Goal: Information Seeking & Learning: Learn about a topic

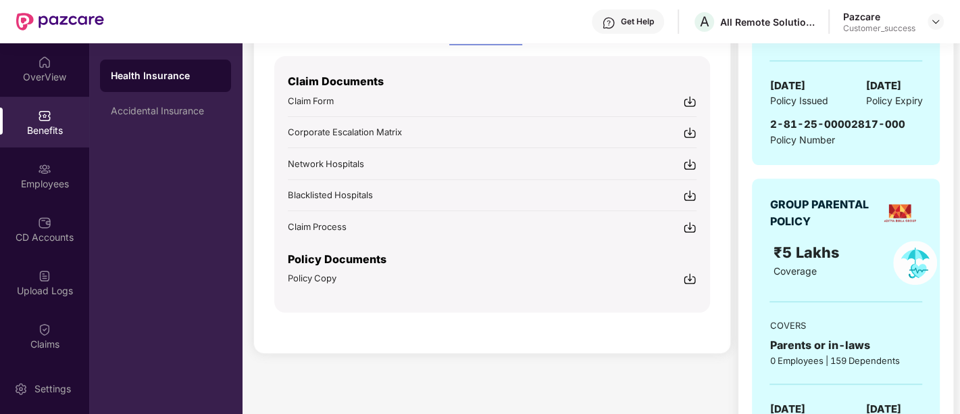
scroll to position [325, 0]
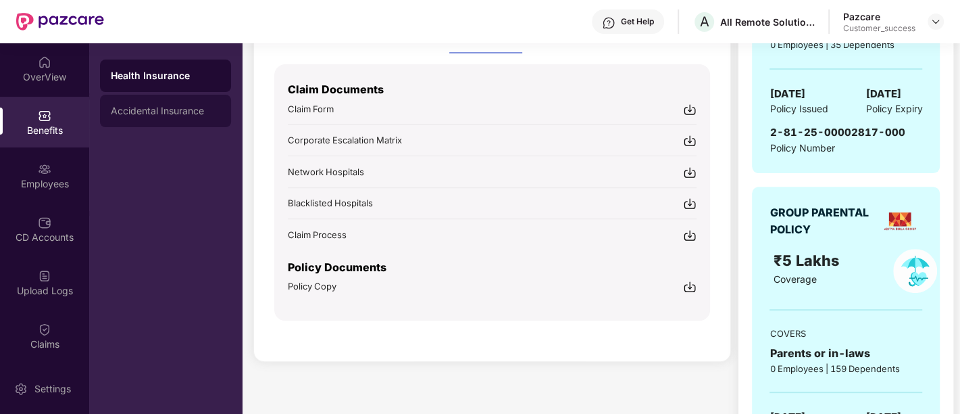
click at [170, 101] on div "Accidental Insurance" at bounding box center [165, 111] width 131 height 32
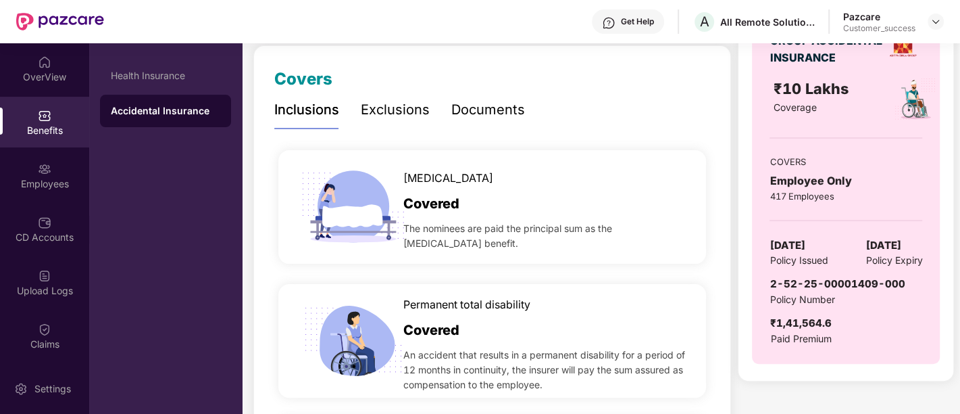
scroll to position [133, 0]
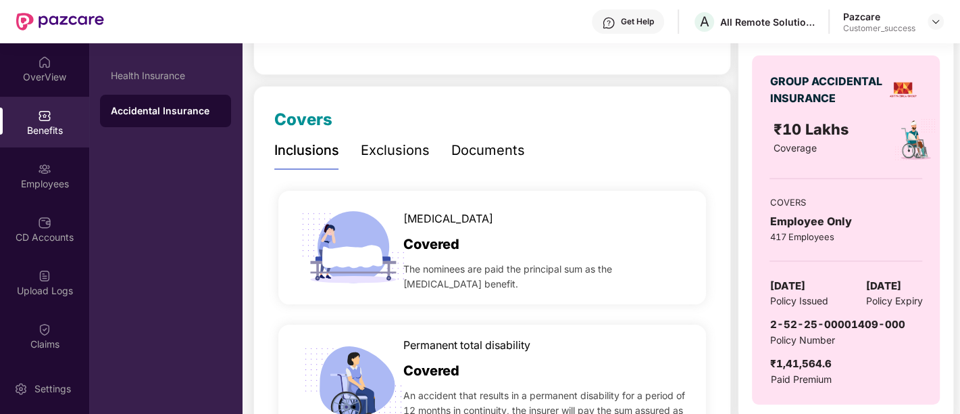
click at [466, 157] on div "Documents" at bounding box center [488, 150] width 74 height 21
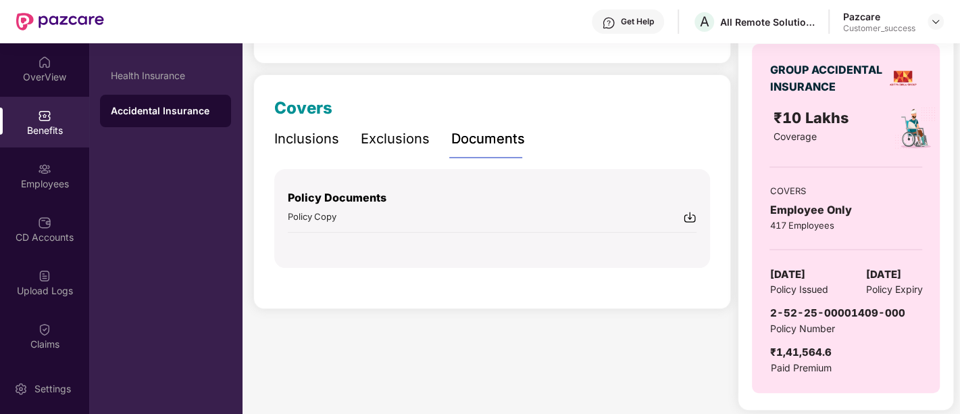
scroll to position [145, 0]
click at [693, 213] on img at bounding box center [690, 216] width 14 height 14
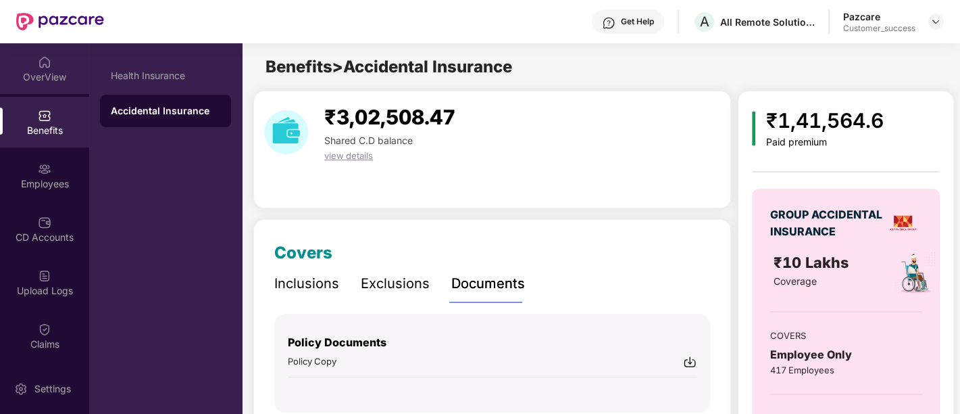
click at [45, 76] on div "OverView" at bounding box center [44, 77] width 89 height 14
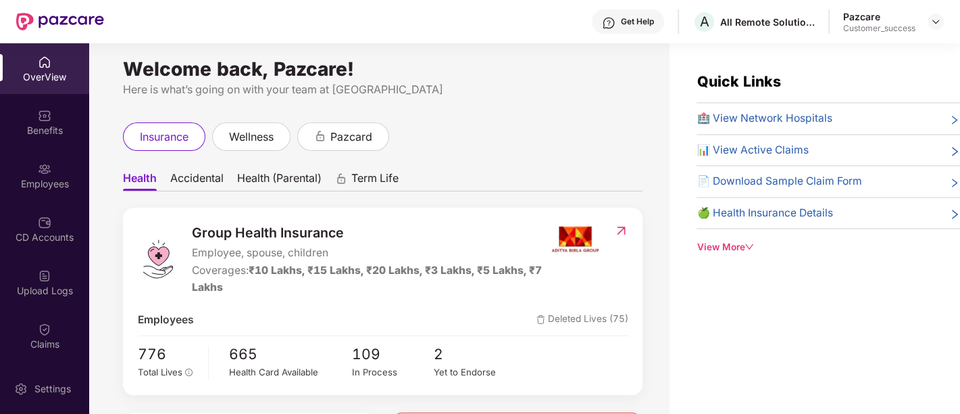
scroll to position [7, 0]
click at [41, 124] on div "Benefits" at bounding box center [44, 131] width 89 height 14
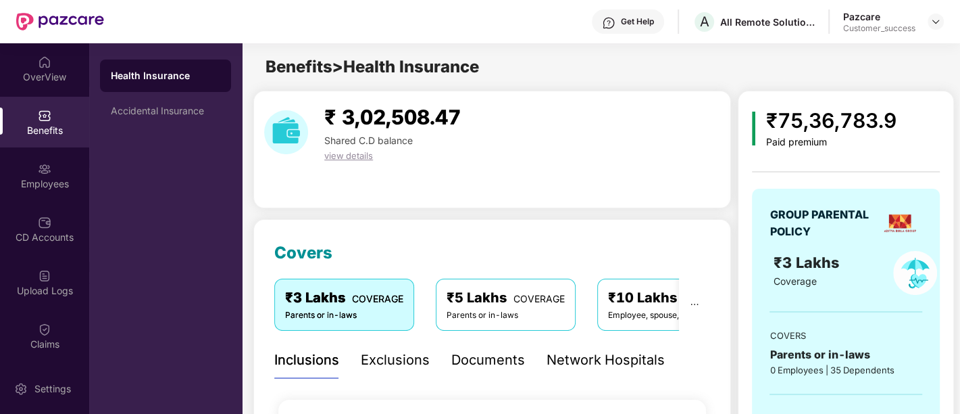
click at [467, 353] on div "Documents" at bounding box center [488, 359] width 74 height 21
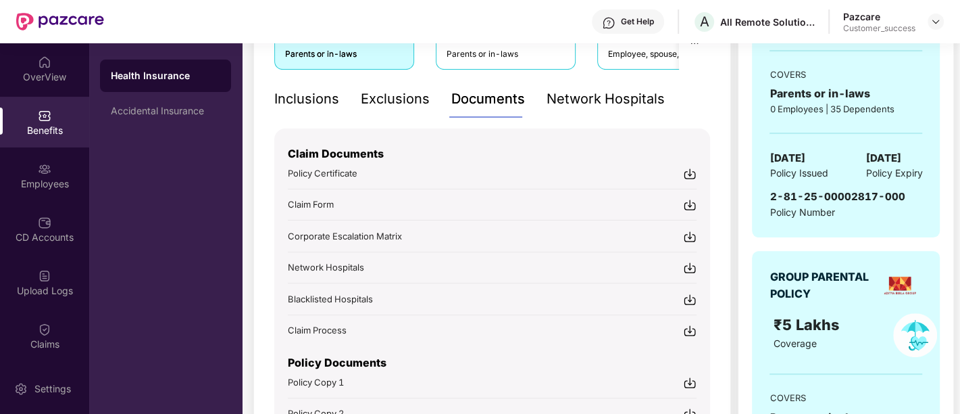
scroll to position [347, 0]
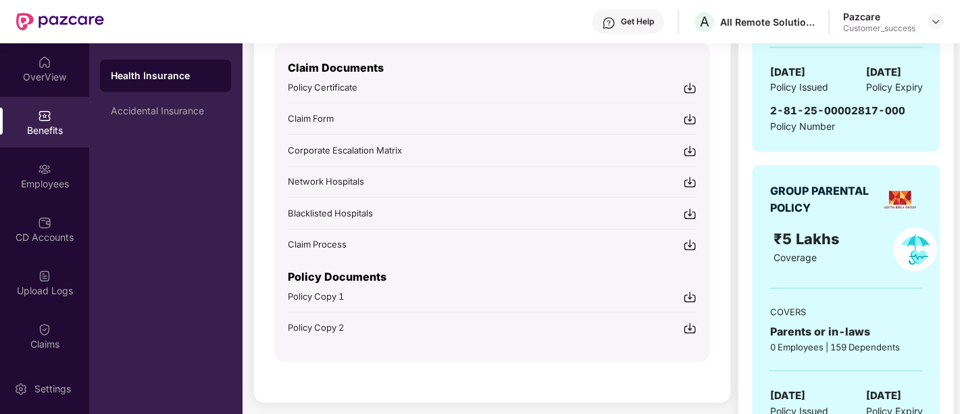
click at [684, 293] on img at bounding box center [690, 297] width 14 height 14
click at [645, 366] on div "Covers ₹3 Lakhs COVERAGE Parents or in-laws ₹5 Lakhs COVERAGE Parents or in-law…" at bounding box center [492, 137] width 478 height 530
click at [689, 325] on img at bounding box center [690, 328] width 14 height 14
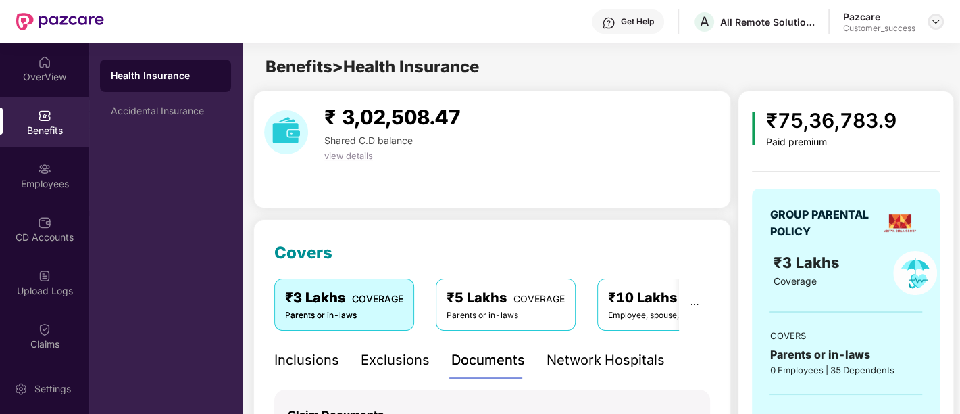
click at [935, 18] on img at bounding box center [936, 21] width 11 height 11
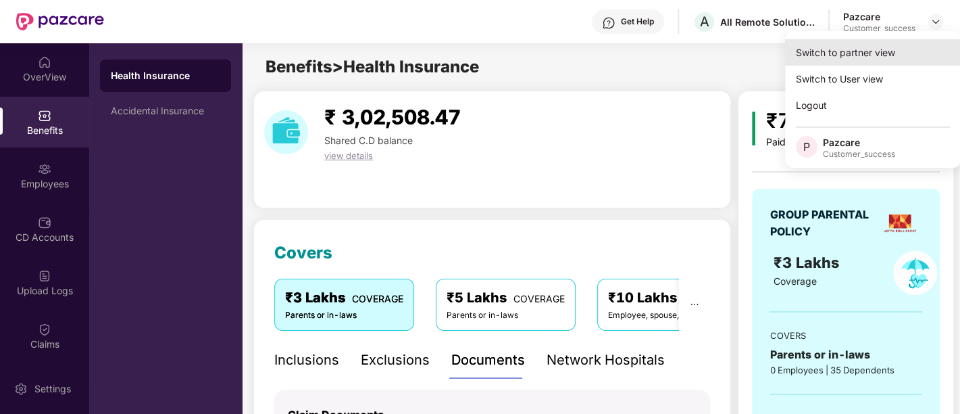
click at [824, 53] on div "Switch to partner view" at bounding box center [873, 52] width 176 height 26
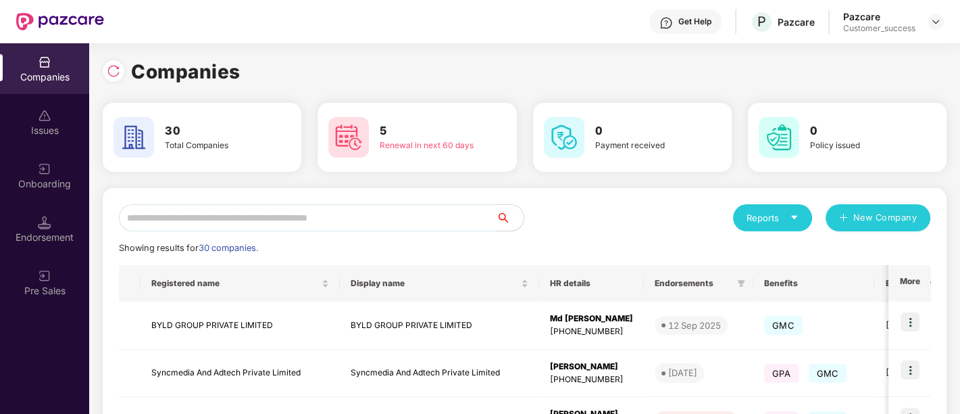
click at [384, 214] on input "text" at bounding box center [308, 217] width 378 height 27
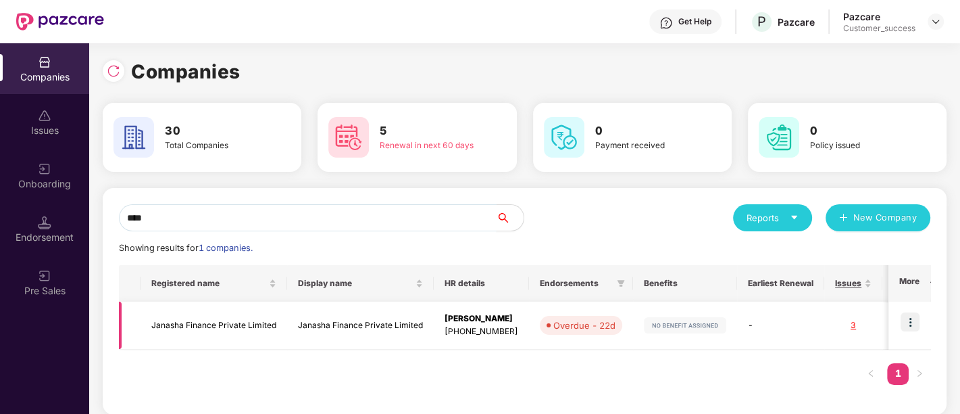
type input "****"
click at [913, 319] on img at bounding box center [910, 321] width 19 height 19
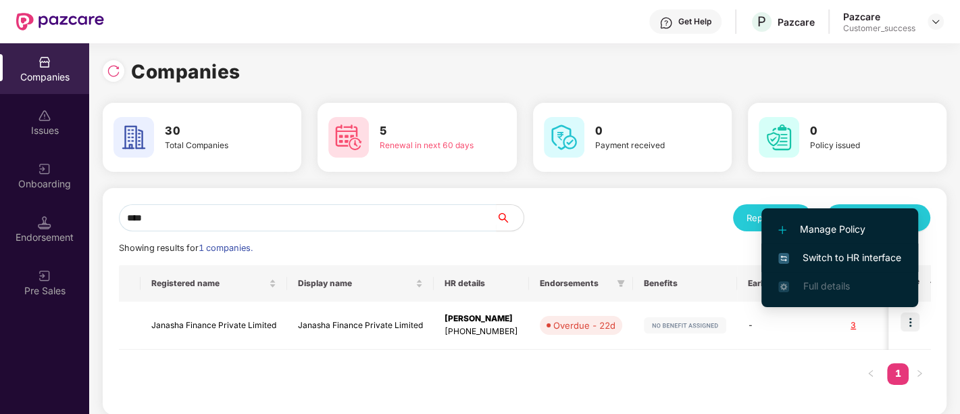
click at [828, 250] on span "Switch to HR interface" at bounding box center [839, 257] width 123 height 15
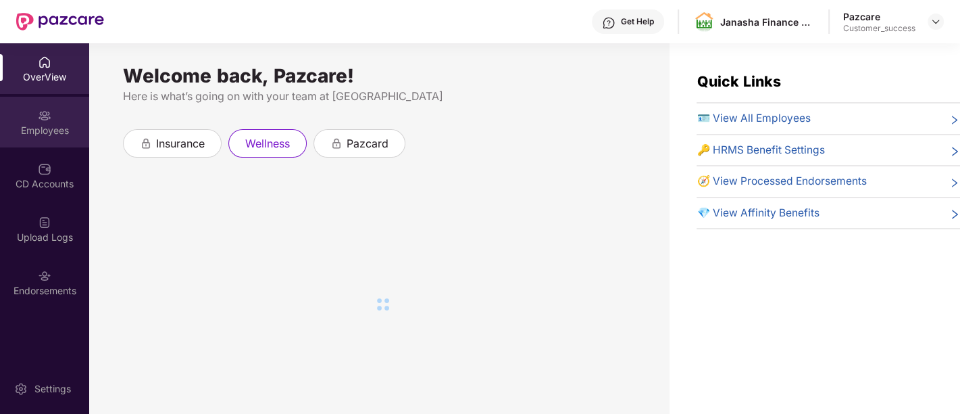
click at [30, 127] on div "Employees" at bounding box center [44, 131] width 89 height 14
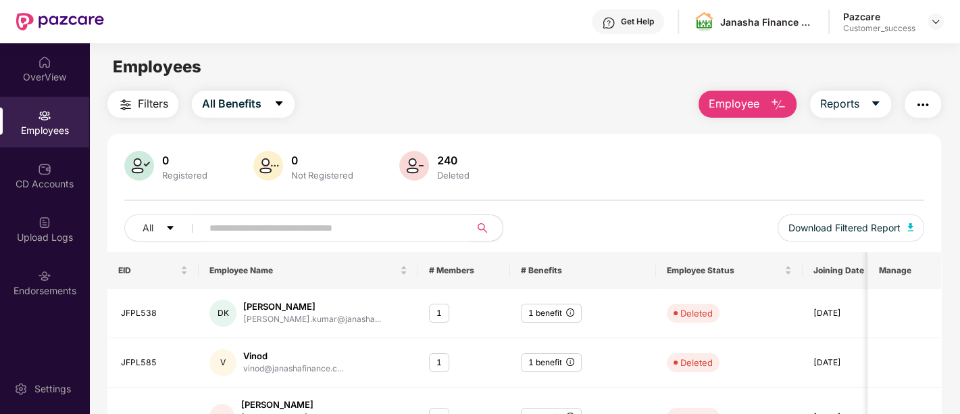
click at [234, 232] on input "text" at bounding box center [330, 228] width 243 height 20
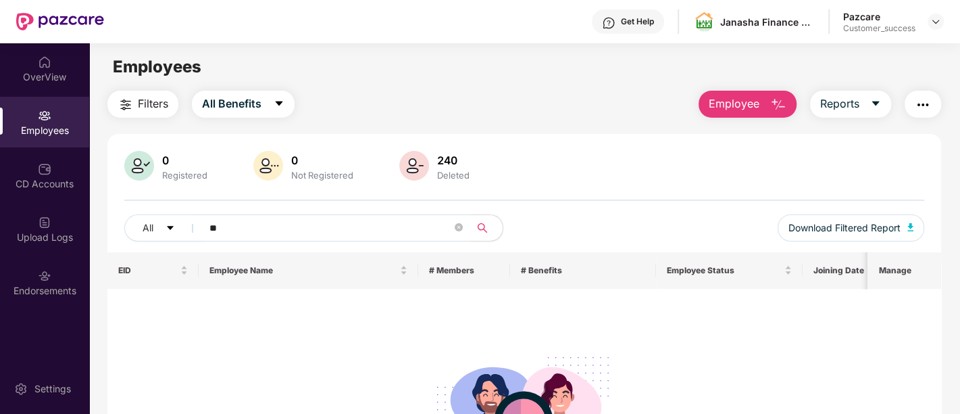
type input "*"
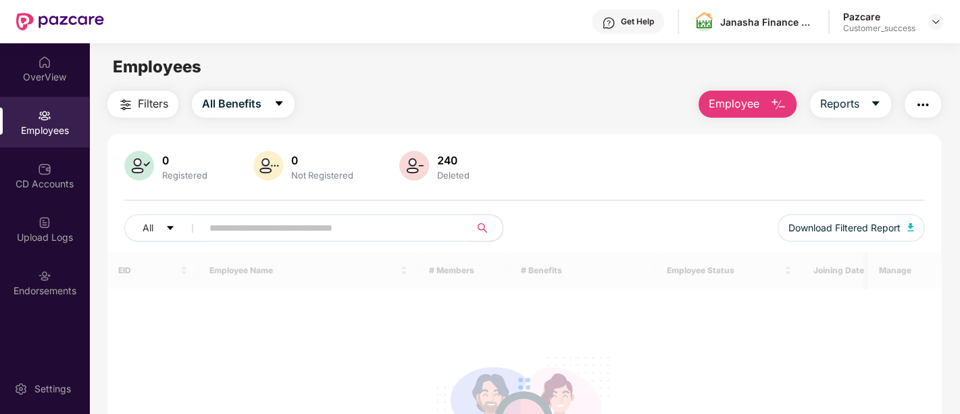
click at [366, 351] on div at bounding box center [524, 383] width 834 height 262
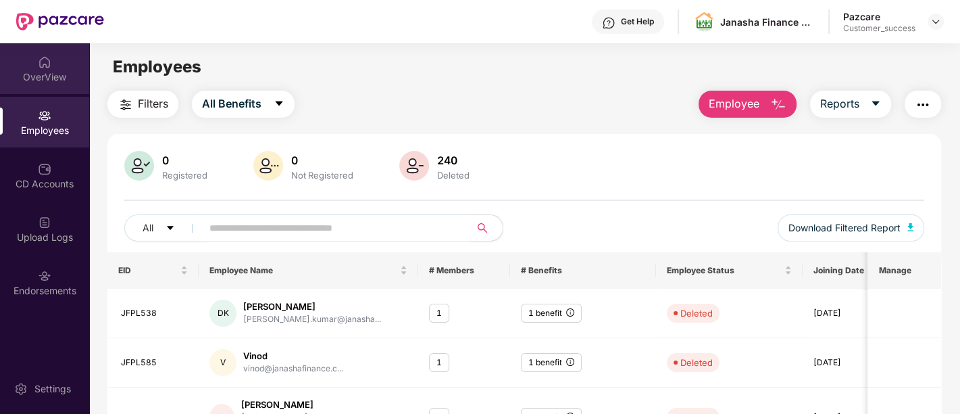
click at [41, 76] on div "OverView" at bounding box center [44, 77] width 89 height 14
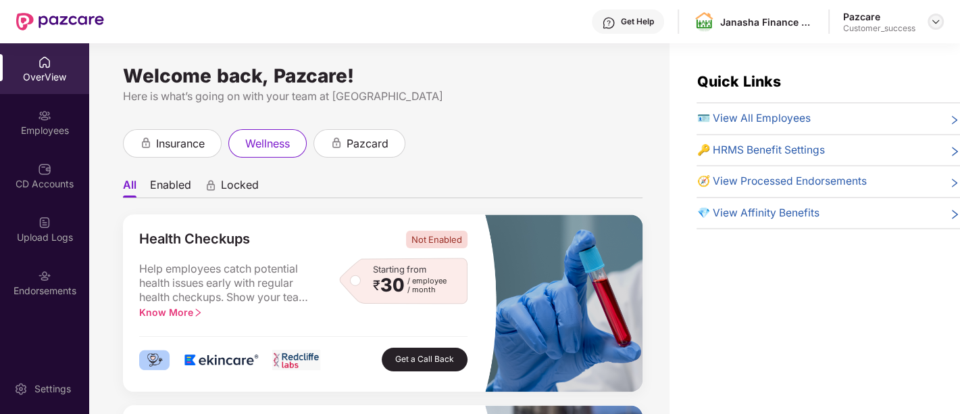
click at [933, 20] on img at bounding box center [936, 21] width 11 height 11
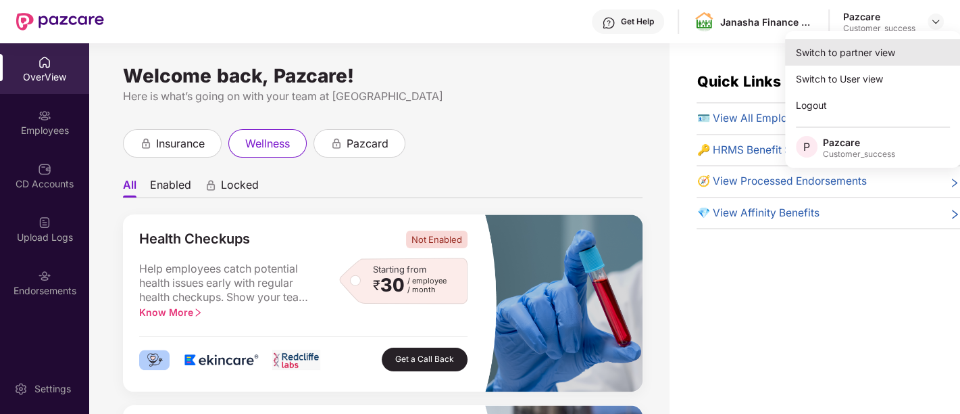
click at [857, 53] on div "Switch to partner view" at bounding box center [873, 52] width 176 height 26
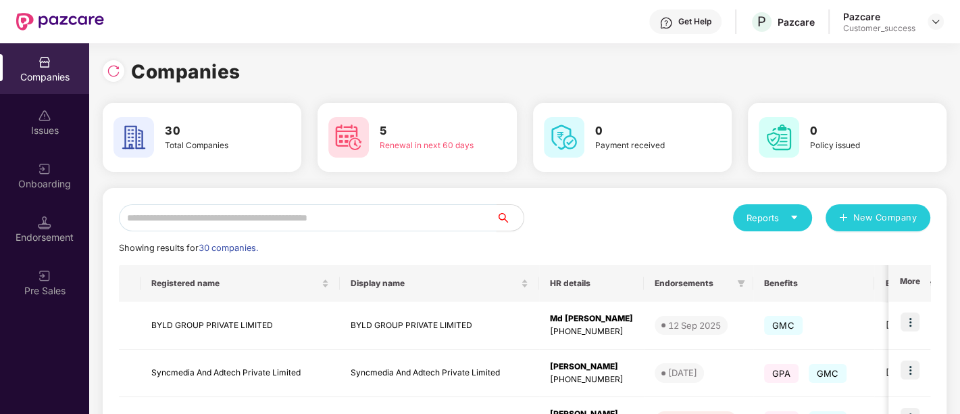
click at [388, 216] on input "text" at bounding box center [308, 217] width 378 height 27
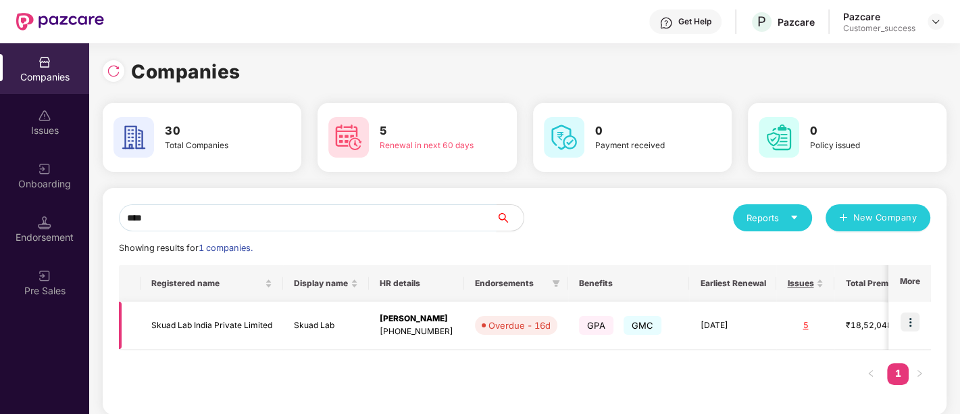
type input "****"
click at [910, 319] on img at bounding box center [910, 321] width 19 height 19
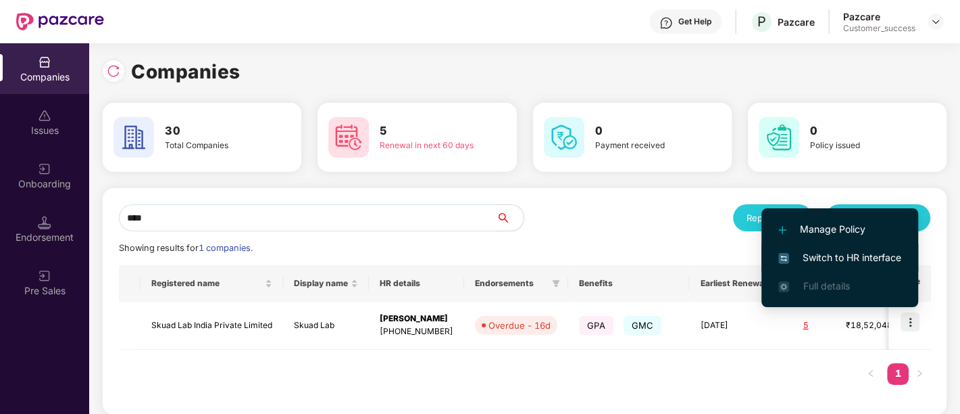
click at [851, 259] on span "Switch to HR interface" at bounding box center [839, 257] width 123 height 15
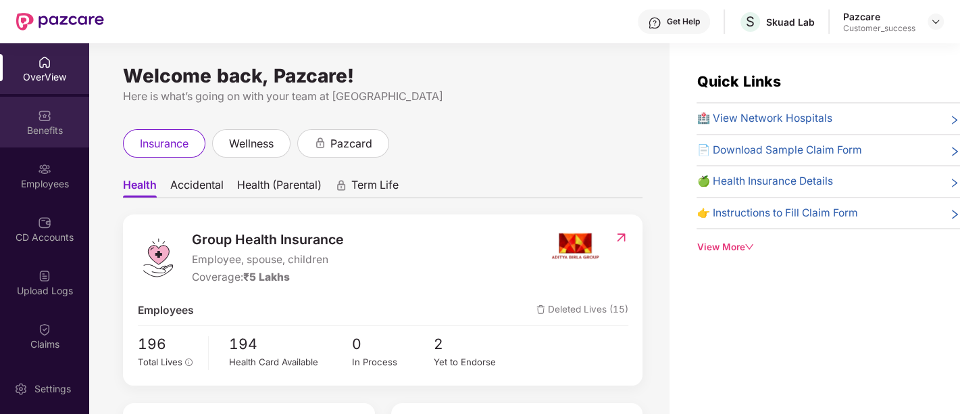
click at [49, 142] on div "Benefits" at bounding box center [44, 122] width 89 height 51
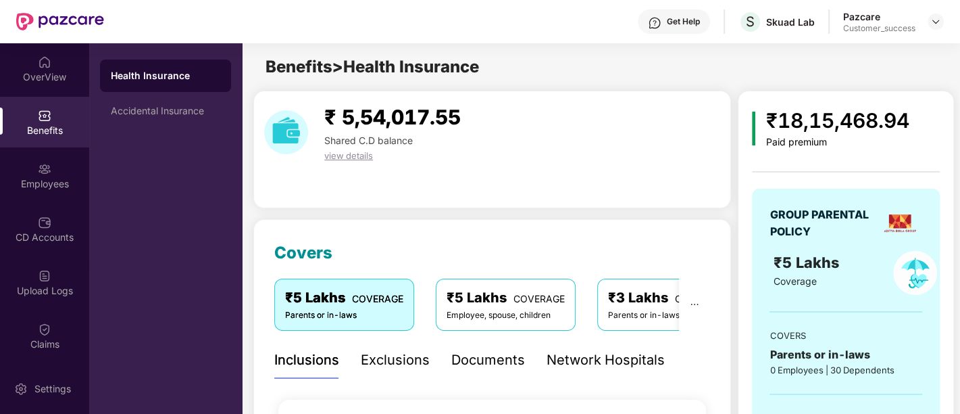
click at [499, 356] on div "Documents" at bounding box center [488, 359] width 74 height 21
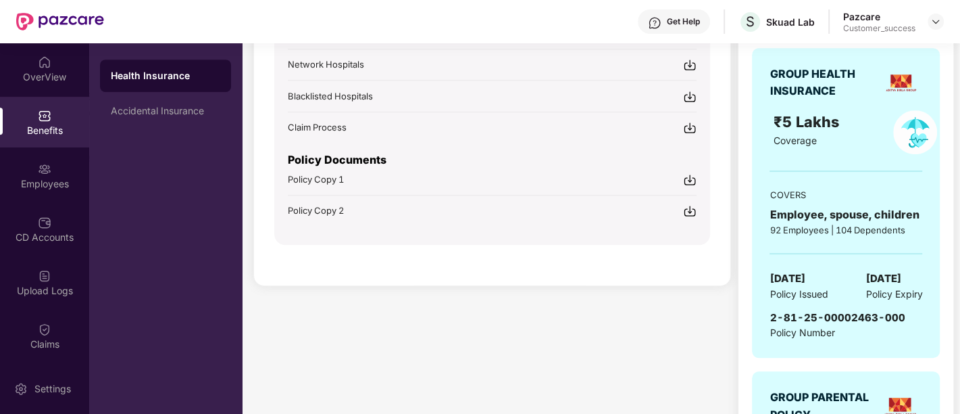
scroll to position [465, 0]
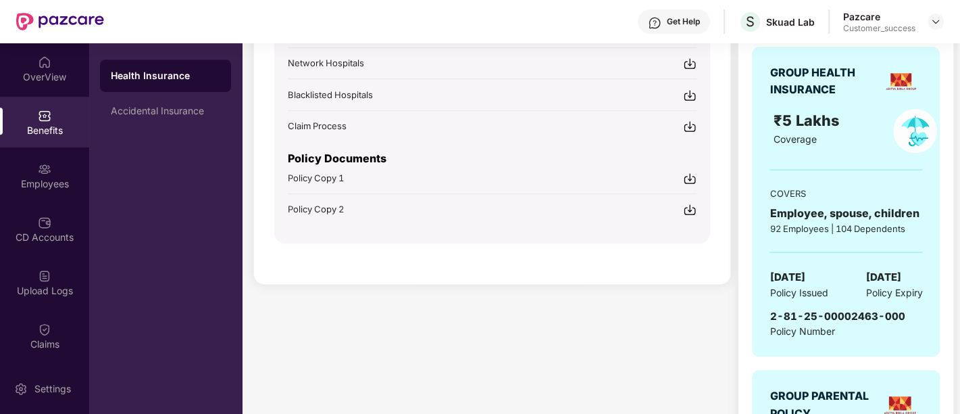
click at [690, 174] on img at bounding box center [690, 179] width 14 height 14
click at [938, 16] on img at bounding box center [936, 21] width 11 height 11
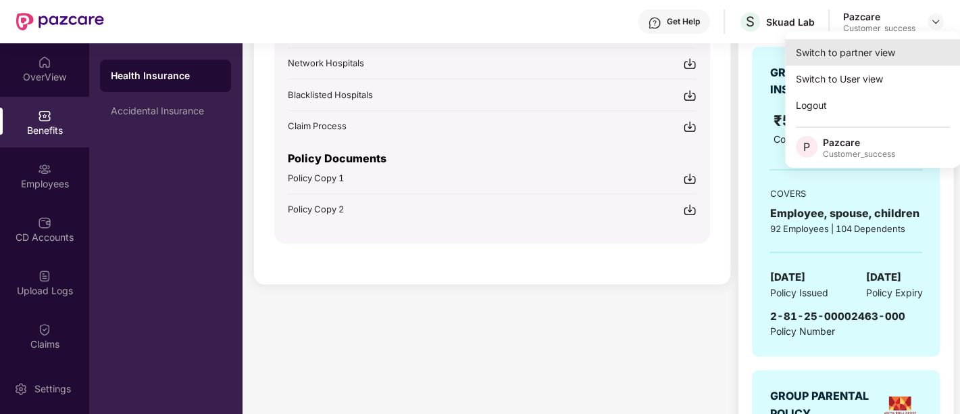
click at [830, 53] on div "Switch to partner view" at bounding box center [873, 52] width 176 height 26
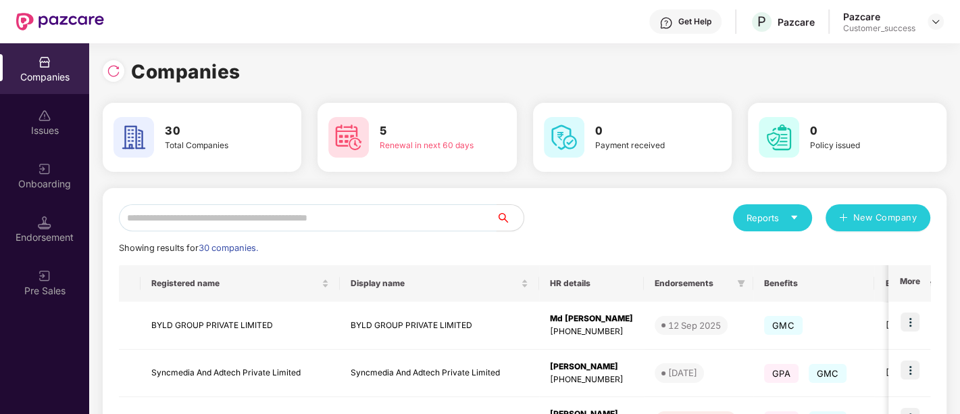
click at [257, 215] on input "text" at bounding box center [308, 217] width 378 height 27
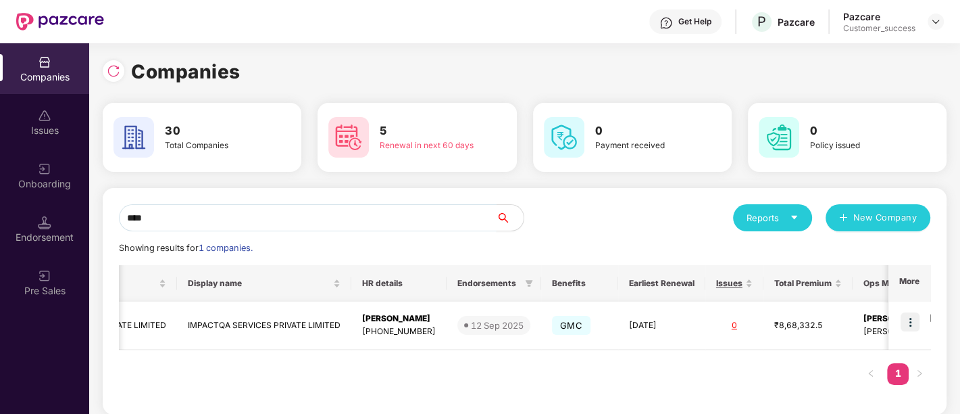
scroll to position [0, 223]
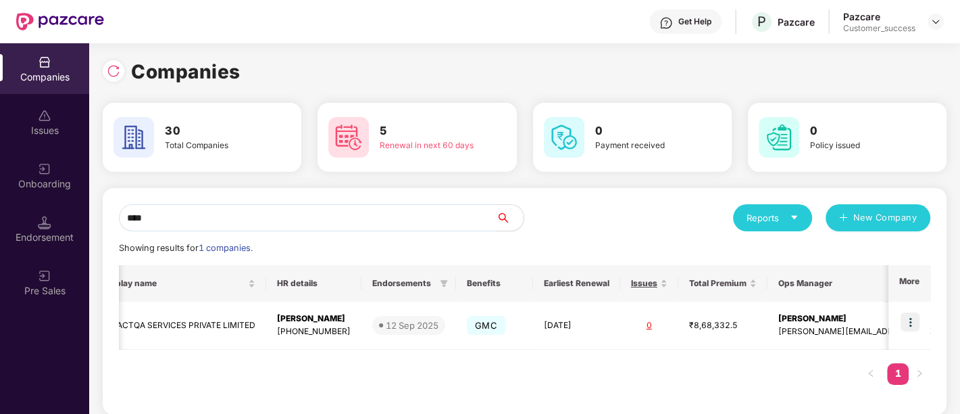
type input "****"
drag, startPoint x: 175, startPoint y: 217, endPoint x: 106, endPoint y: 216, distance: 68.9
click at [106, 216] on div "**** Reports New Company Showing results for 1 companies. Registered name Displ…" at bounding box center [525, 301] width 844 height 226
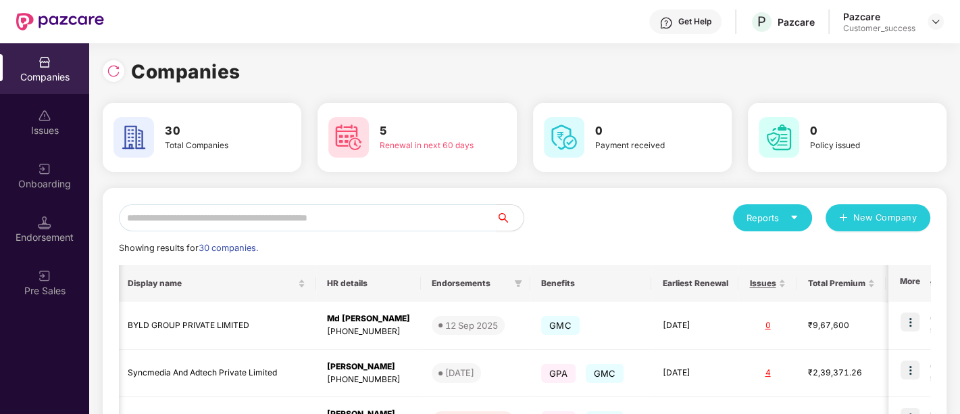
click at [605, 229] on div "Reports New Company" at bounding box center [728, 217] width 406 height 27
click at [776, 214] on div "Reports" at bounding box center [773, 218] width 52 height 14
click at [755, 247] on div "Companies" at bounding box center [765, 252] width 49 height 15
click at [262, 218] on input "text" at bounding box center [308, 217] width 378 height 27
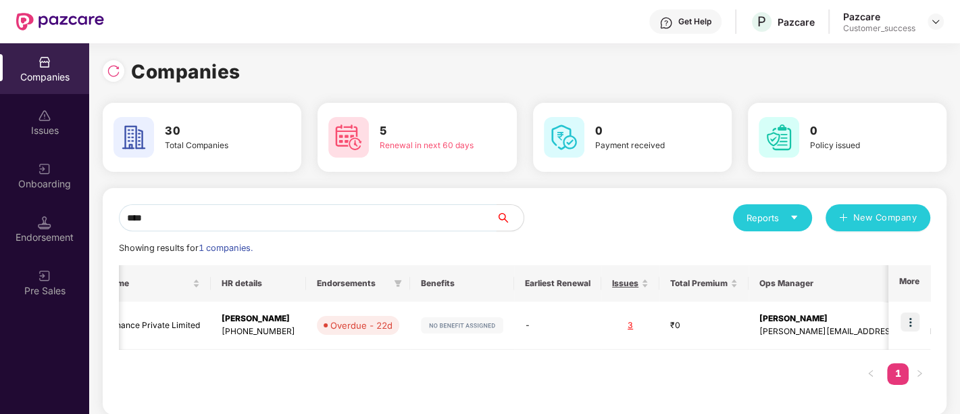
scroll to position [0, 207]
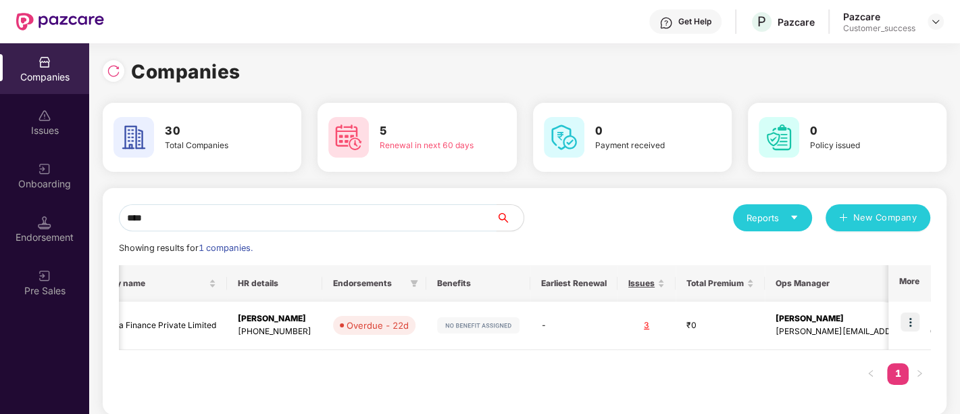
type input "****"
click at [908, 322] on img at bounding box center [910, 321] width 19 height 19
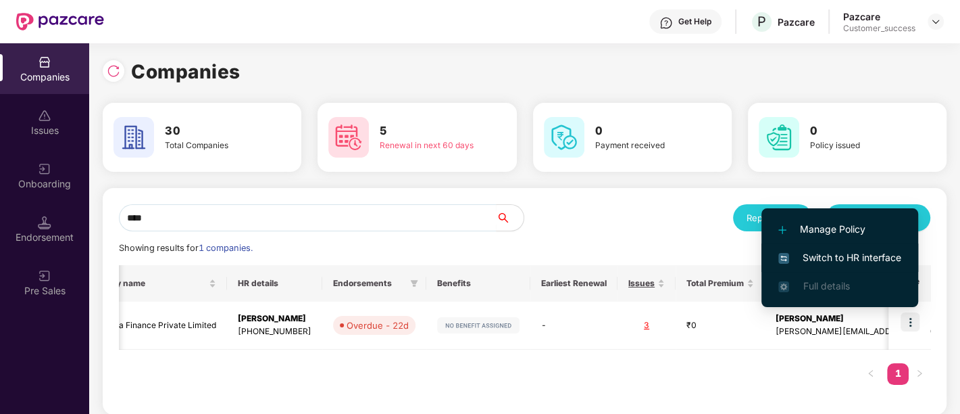
click at [829, 260] on span "Switch to HR interface" at bounding box center [839, 257] width 123 height 15
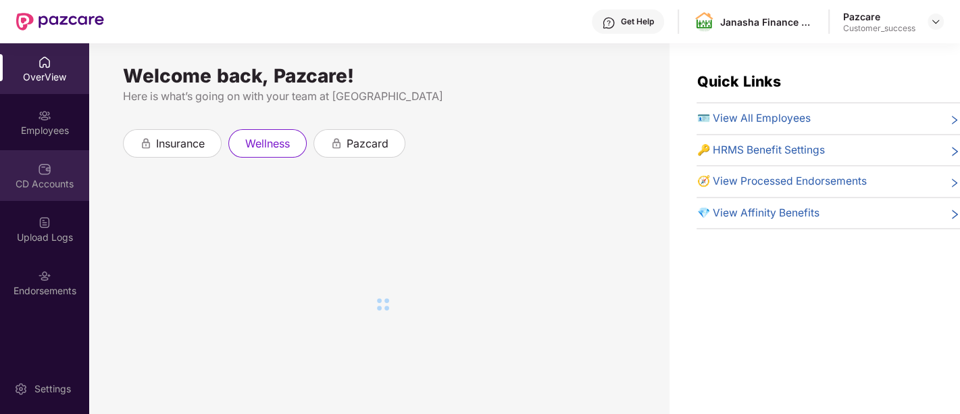
click at [55, 161] on div "CD Accounts" at bounding box center [44, 175] width 89 height 51
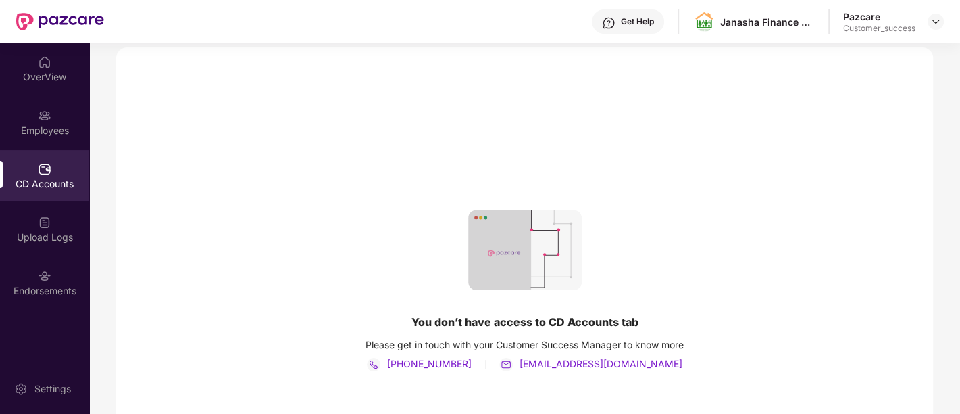
scroll to position [73, 0]
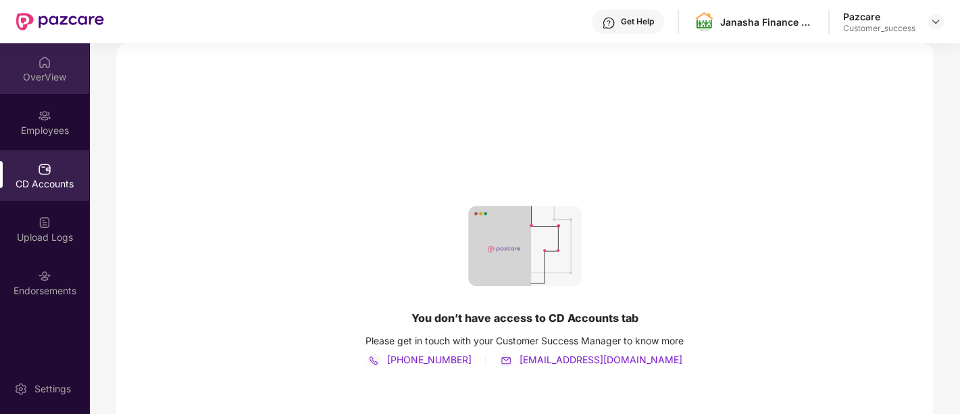
click at [61, 74] on div "OverView" at bounding box center [44, 77] width 89 height 14
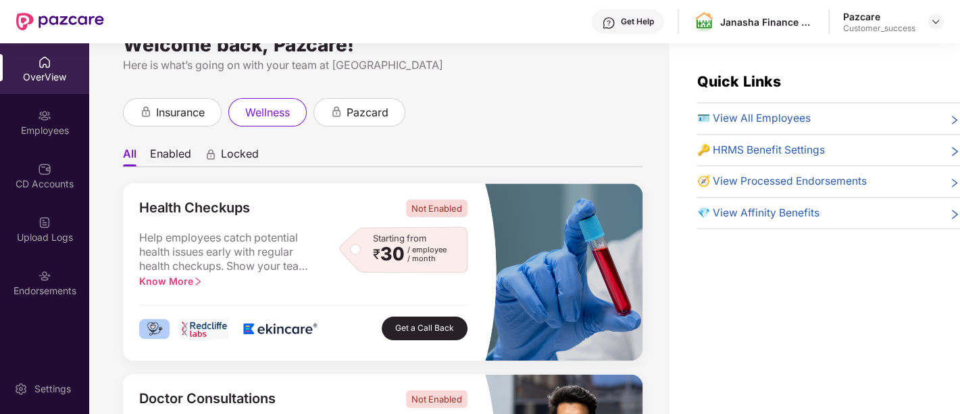
scroll to position [0, 0]
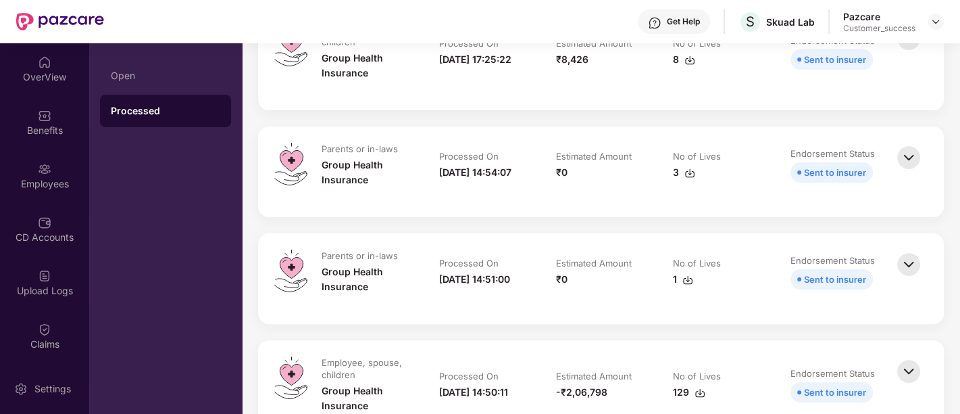
scroll to position [210, 0]
